Goal: Navigation & Orientation: Find specific page/section

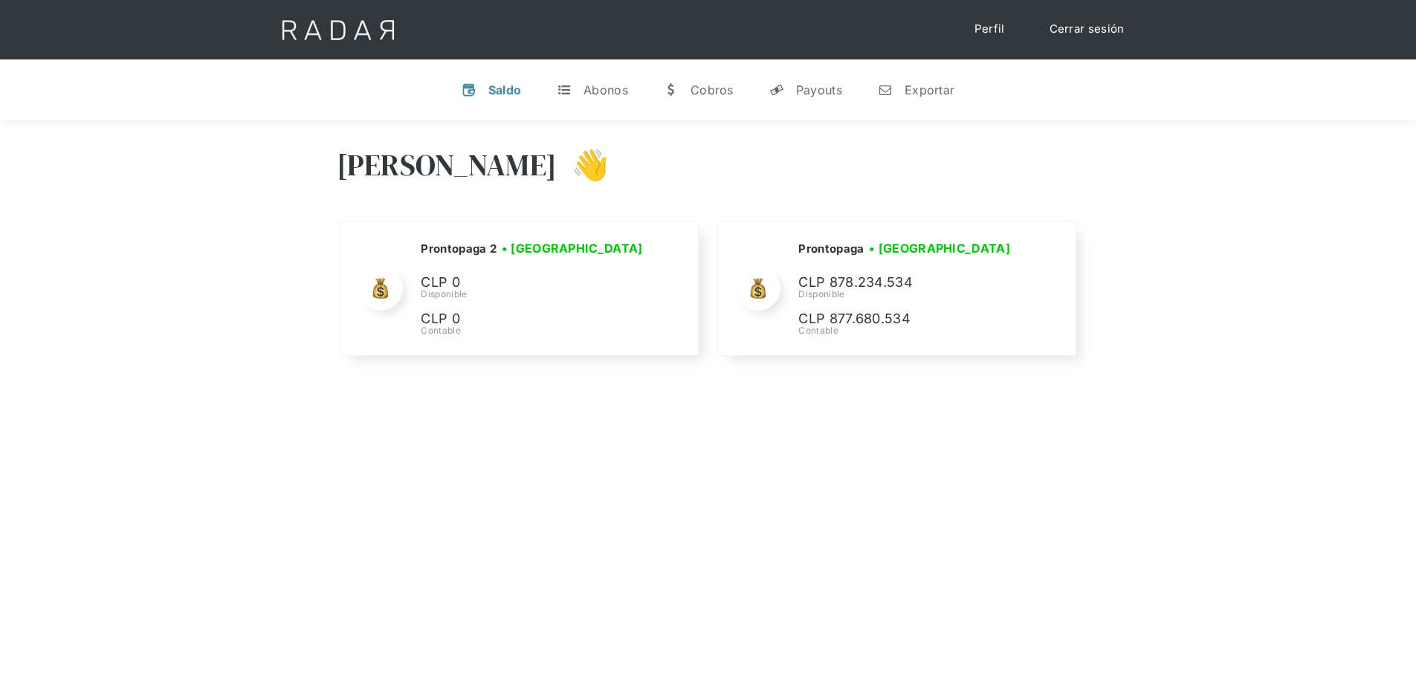
click at [554, 152] on div "Hola José 👋" at bounding box center [708, 176] width 743 height 89
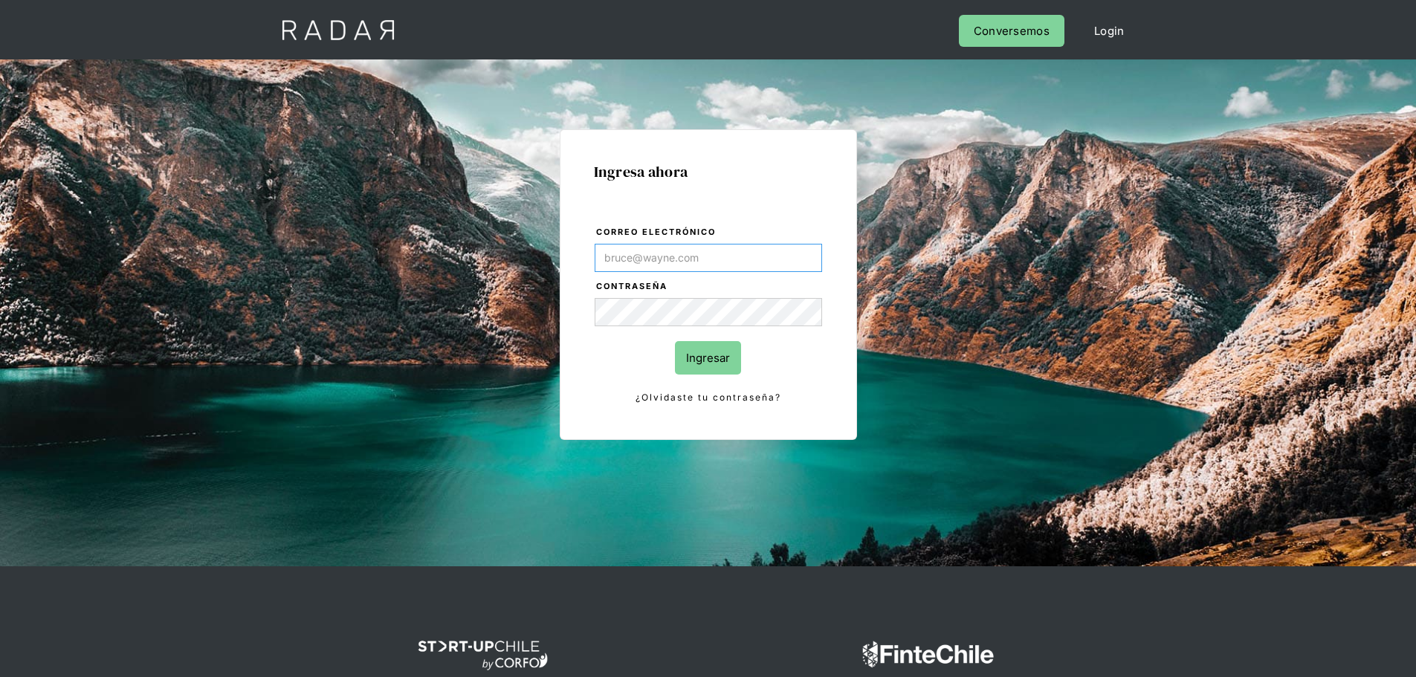
click at [685, 252] on input "Correo electrónico" at bounding box center [707, 258] width 227 height 28
type input "[PERSON_NAME][EMAIL_ADDRESS][PERSON_NAME][DOMAIN_NAME]"
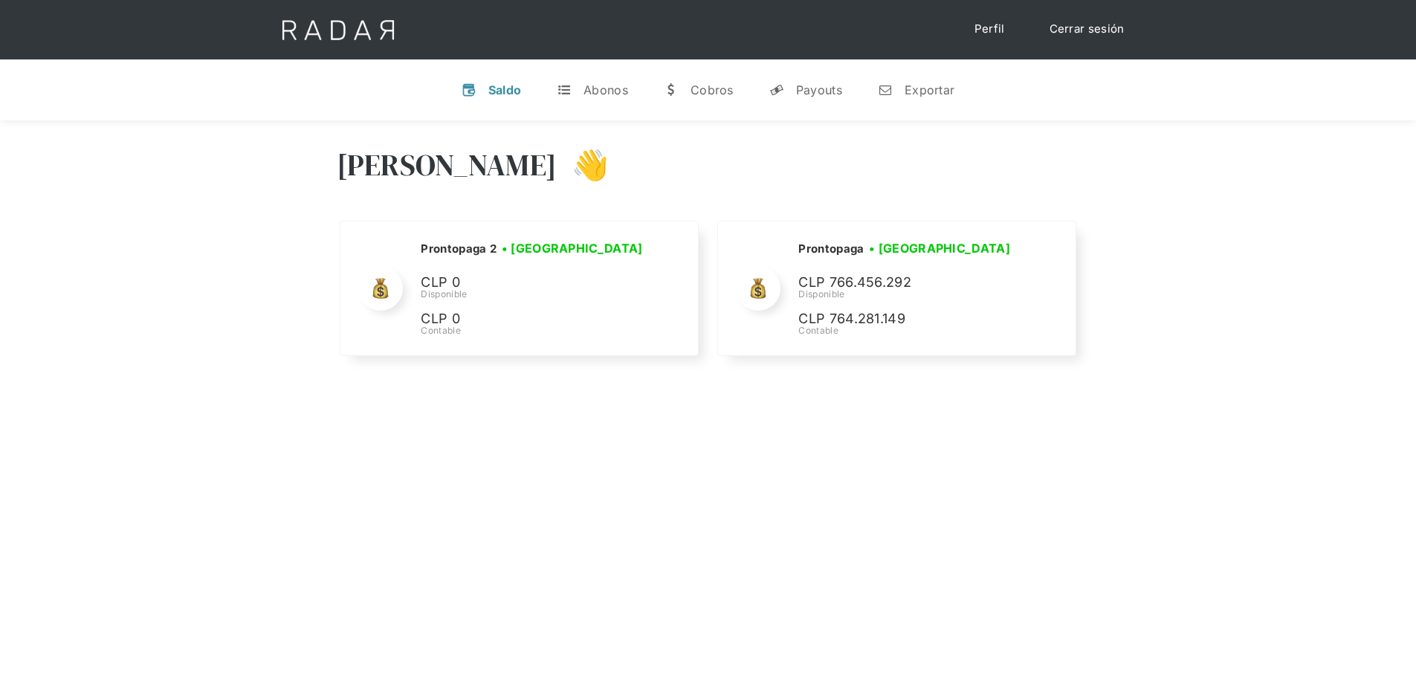
click at [920, 441] on div "[PERSON_NAME] 👋 Cargando tus cuentas... Nombre de la empresa • [GEOGRAPHIC_DATA…" at bounding box center [708, 458] width 1416 height 677
click at [1198, 411] on div "[PERSON_NAME] 👋 Cargando tus cuentas... Nombre de la empresa • [GEOGRAPHIC_DATA…" at bounding box center [708, 458] width 1416 height 677
